Goal: Find specific page/section: Find specific page/section

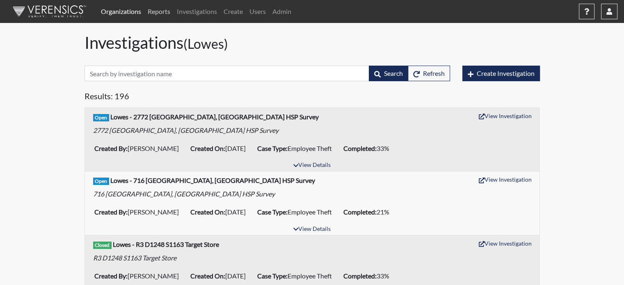
click at [169, 14] on link "Reports" at bounding box center [158, 11] width 29 height 16
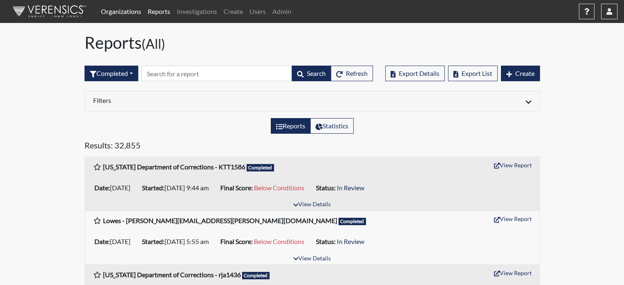
click at [107, 9] on link "Organizations" at bounding box center [121, 11] width 47 height 16
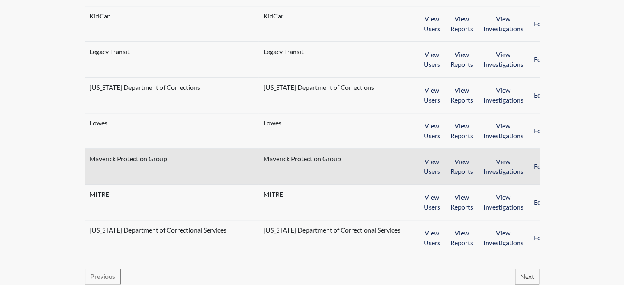
scroll to position [754, 0]
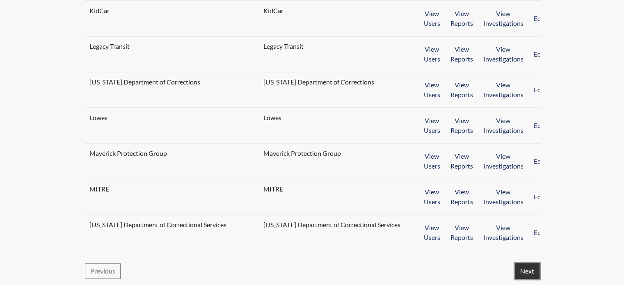
click at [532, 275] on button "Next" at bounding box center [527, 271] width 25 height 16
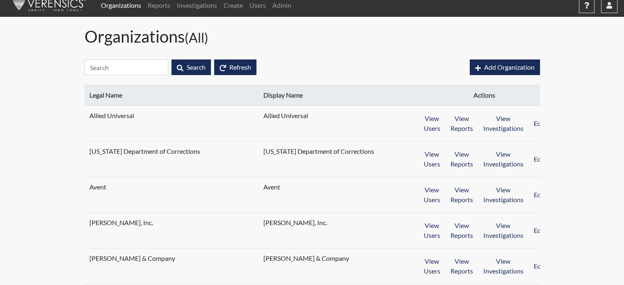
scroll to position [0, 0]
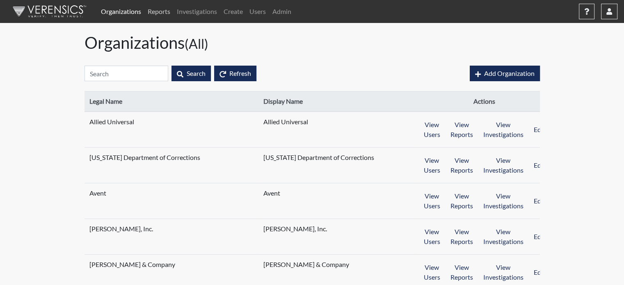
click at [167, 10] on link "Reports" at bounding box center [158, 11] width 29 height 16
